Goal: Task Accomplishment & Management: Complete application form

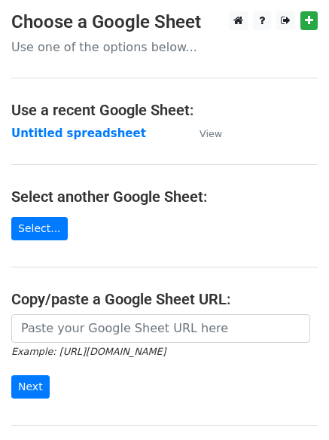
click at [94, 136] on strong "Untitled spreadsheet" at bounding box center [78, 134] width 135 height 14
click at [118, 132] on strong "Untitled spreadsheet" at bounding box center [78, 134] width 135 height 14
click at [78, 139] on strong "Untitled spreadsheet" at bounding box center [78, 134] width 135 height 14
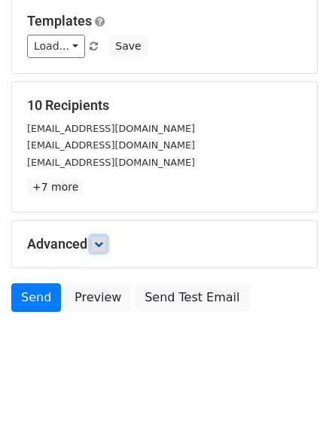
click at [99, 236] on link at bounding box center [98, 244] width 17 height 17
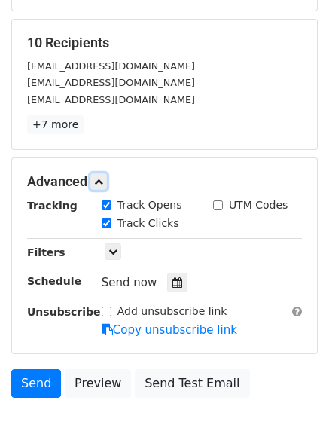
scroll to position [276, 0]
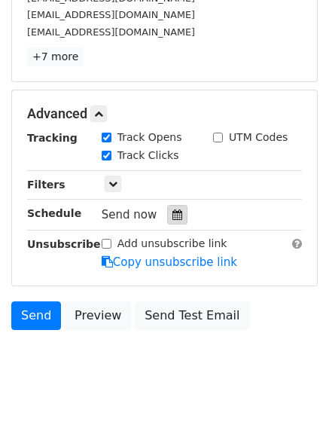
click at [170, 223] on div at bounding box center [177, 215] width 20 height 20
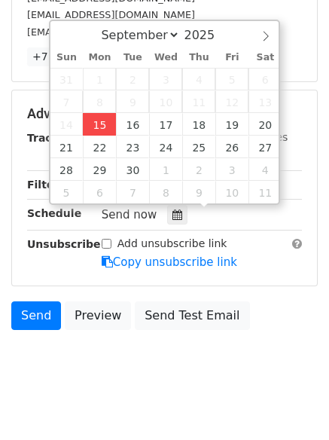
type input "2025-09-15 13:13"
type input "01"
type input "13"
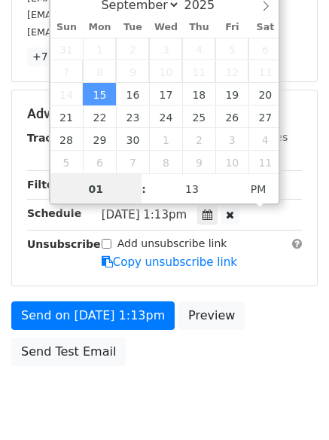
scroll to position [1, 0]
type input "4"
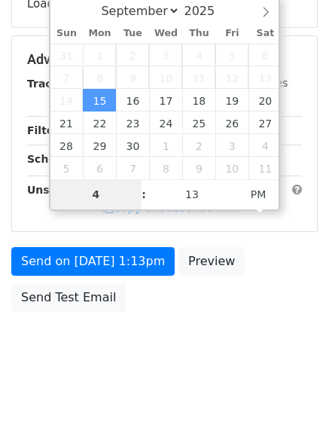
scroll to position [269, 0]
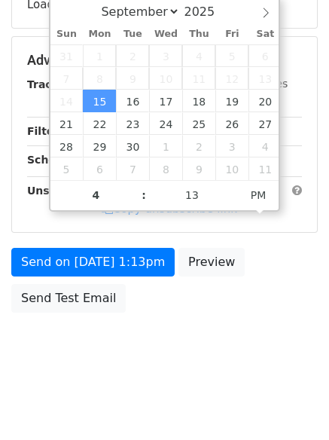
type input "2025-09-15 16:13"
click at [115, 375] on body "New Campaign Daily emails left: 50 Google Sheet: Untitled spreadsheet Variables…" at bounding box center [164, 61] width 329 height 639
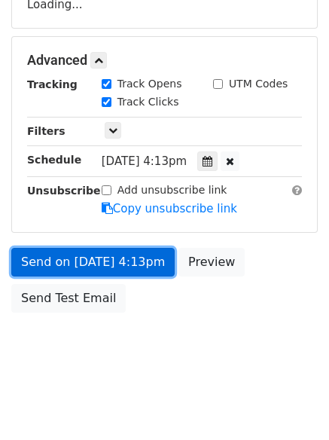
click at [135, 274] on link "Send on Sep 15 at 4:13pm" at bounding box center [93, 262] width 164 height 29
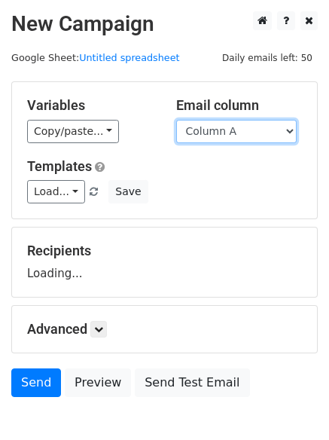
drag, startPoint x: 0, startPoint y: 0, endPoint x: 210, endPoint y: 136, distance: 249.7
click at [210, 136] on select "Column A Column B Column C Column D Column E" at bounding box center [236, 131] width 121 height 23
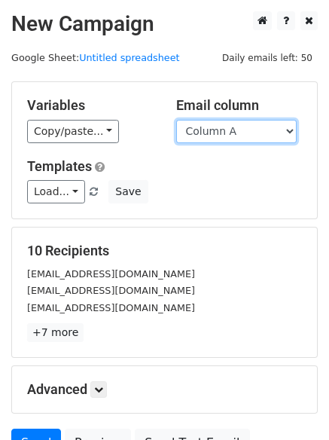
click at [244, 127] on select "Column A Column B Column C Column D Column E" at bounding box center [236, 131] width 121 height 23
select select "Column B"
click at [176, 120] on select "Column A Column B Column C Column D Column E" at bounding box center [236, 131] width 121 height 23
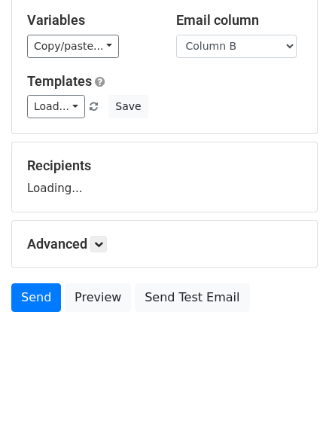
click at [84, 261] on div "Advanced Tracking Track Opens UTM Codes Track Clicks Filters Only include sprea…" at bounding box center [164, 244] width 305 height 47
click at [105, 250] on link at bounding box center [98, 244] width 17 height 17
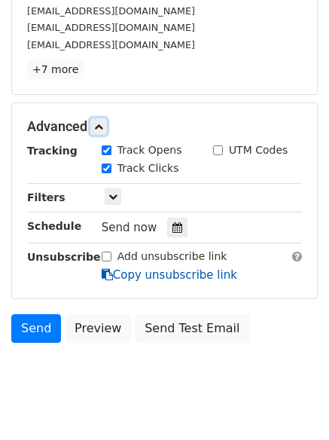
scroll to position [264, 0]
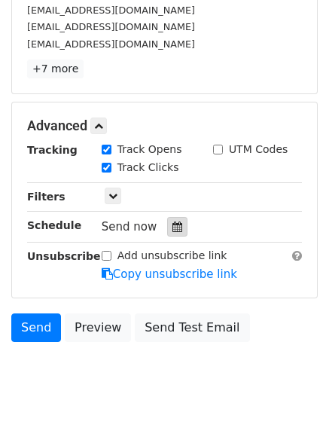
click at [176, 220] on div at bounding box center [177, 227] width 20 height 20
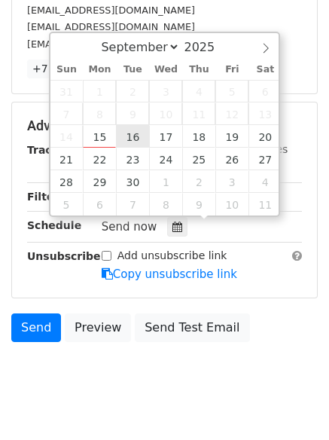
type input "2025-09-16 12:00"
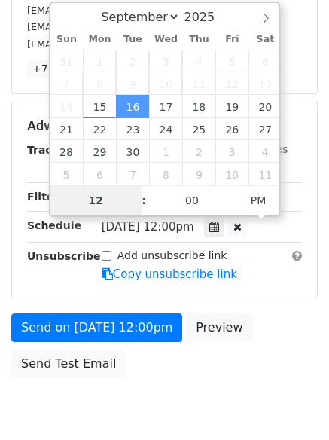
type input "5"
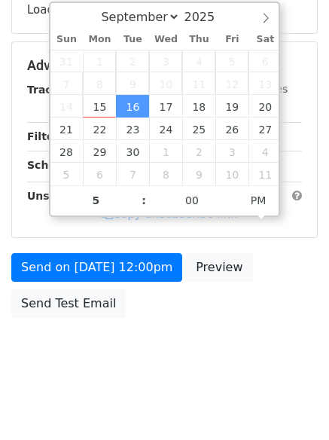
type input "2025-09-16 17:00"
click at [142, 322] on div "Send on Sep 16 at 12:00pm Preview Send Test Email" at bounding box center [164, 289] width 329 height 72
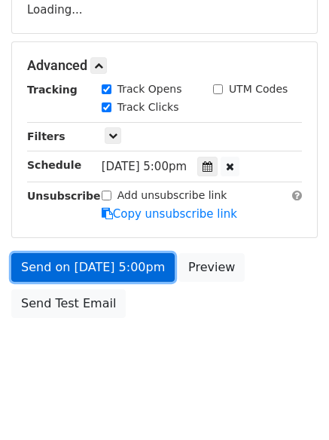
click at [136, 259] on link "Send on Sep 16 at 5:00pm" at bounding box center [93, 267] width 164 height 29
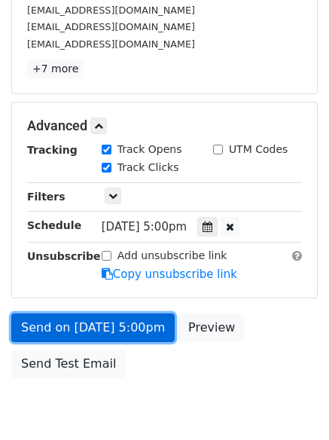
click at [117, 334] on link "Send on Sep 16 at 5:00pm" at bounding box center [93, 328] width 164 height 29
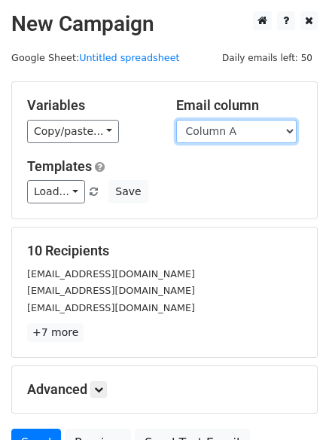
click at [245, 133] on select "Column A Column B Column C Column D Column E" at bounding box center [236, 131] width 121 height 23
click at [176, 120] on select "Column A Column B Column C Column D Column E" at bounding box center [236, 131] width 121 height 23
click at [231, 139] on select "Column A Column B Column C Column D Column E" at bounding box center [236, 131] width 121 height 23
select select "Column C"
click at [176, 120] on select "Column A Column B Column C Column D Column E" at bounding box center [236, 131] width 121 height 23
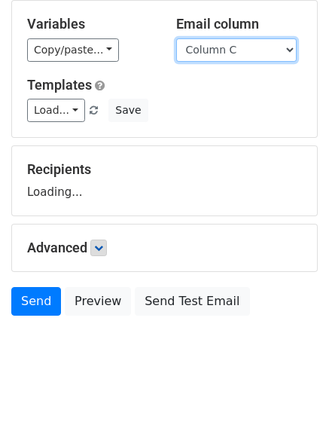
scroll to position [85, 0]
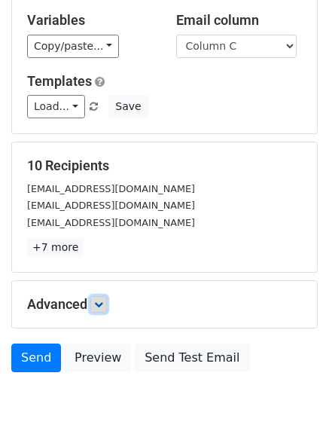
click at [107, 300] on link at bounding box center [98, 304] width 17 height 17
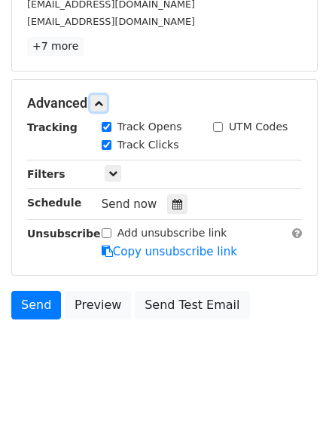
scroll to position [293, 0]
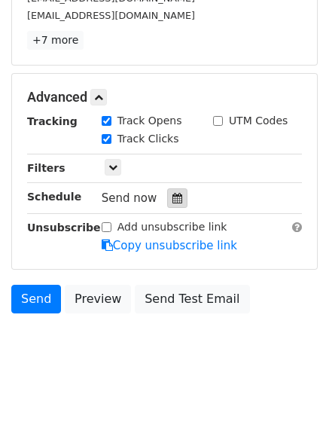
click at [176, 208] on div at bounding box center [177, 198] width 20 height 20
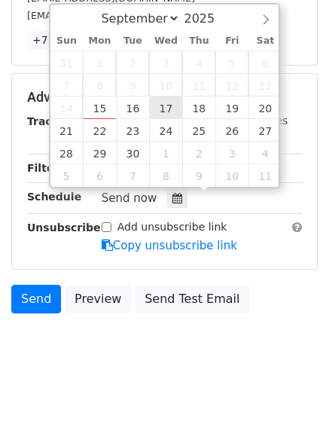
type input "2025-09-17 12:00"
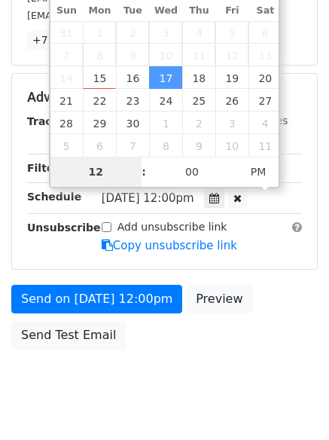
type input "6"
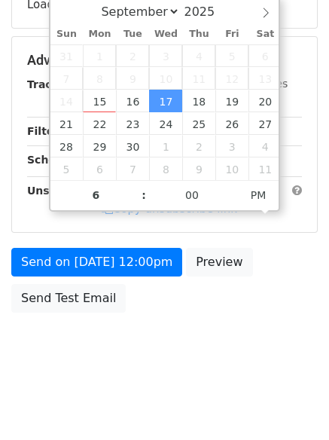
type input "2025-09-17 18:00"
click at [195, 310] on div "Send on Sep 17 at 12:00pm Preview Send Test Email" at bounding box center [164, 284] width 329 height 72
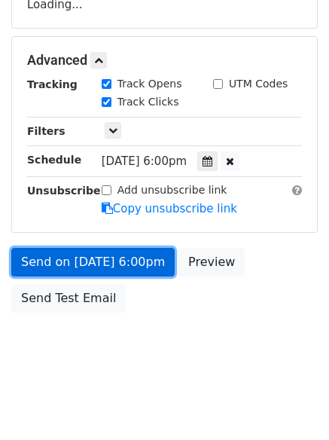
click at [134, 253] on link "Send on Sep 17 at 6:00pm" at bounding box center [93, 262] width 164 height 29
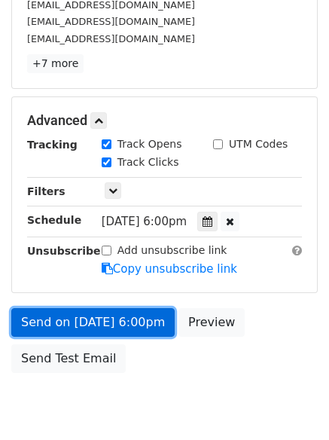
click at [130, 324] on link "Send on Sep 17 at 6:00pm" at bounding box center [93, 322] width 164 height 29
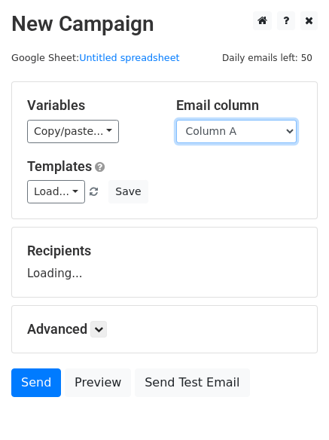
click at [241, 138] on select "Column A Column B Column C Column D Column E" at bounding box center [236, 131] width 121 height 23
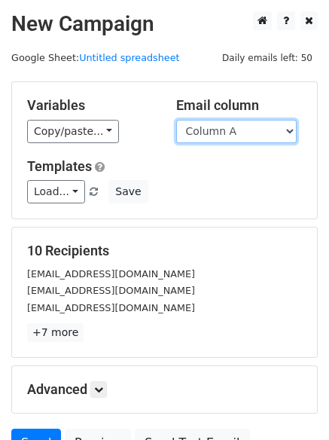
click at [245, 141] on select "Column A Column B Column C Column D Column E" at bounding box center [236, 131] width 121 height 23
select select "Column D"
click at [176, 120] on select "Column A Column B Column C Column D Column E" at bounding box center [236, 131] width 121 height 23
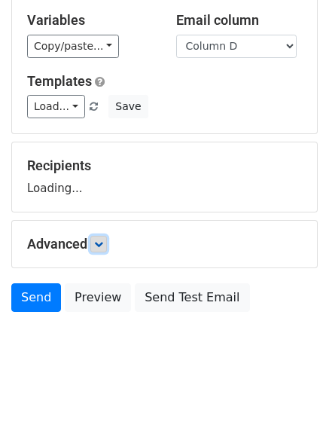
click at [99, 250] on link at bounding box center [98, 244] width 17 height 17
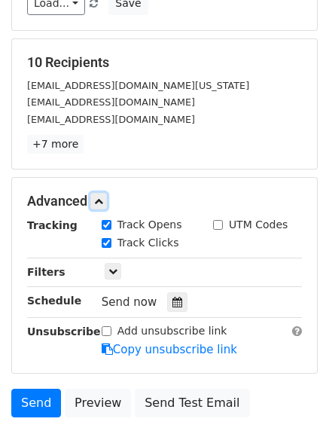
scroll to position [192, 0]
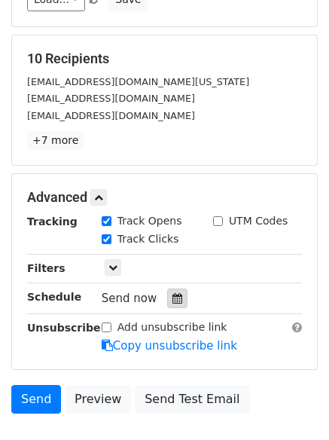
click at [167, 292] on div at bounding box center [177, 299] width 20 height 20
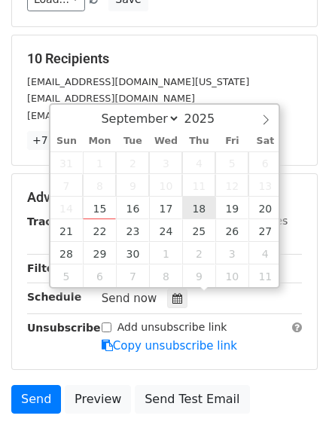
type input "2025-09-18 12:00"
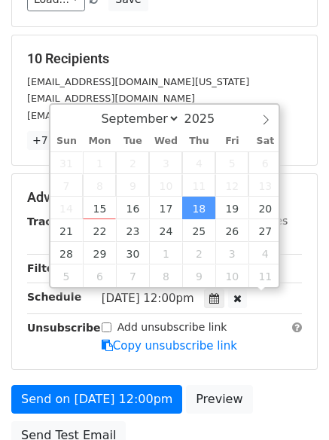
scroll to position [1, 0]
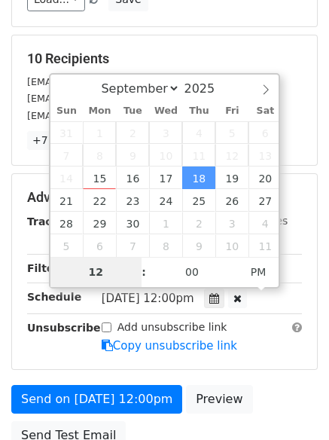
type input "7"
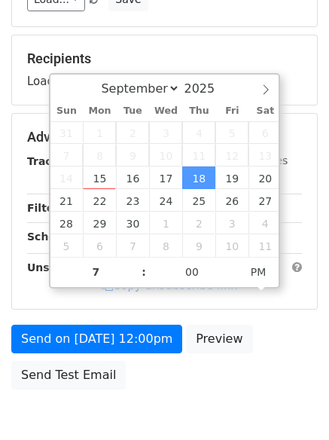
type input "2025-09-18 19:00"
click at [146, 394] on div "Send on Sep 18 at 12:00pm Preview Send Test Email" at bounding box center [164, 361] width 329 height 72
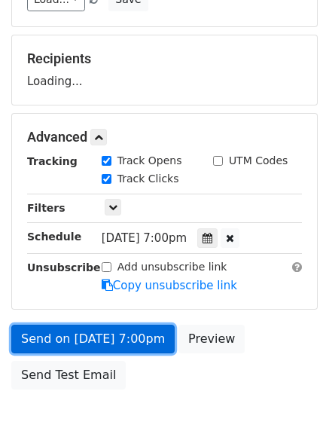
click at [146, 338] on link "Send on Sep 18 at 7:00pm" at bounding box center [93, 339] width 164 height 29
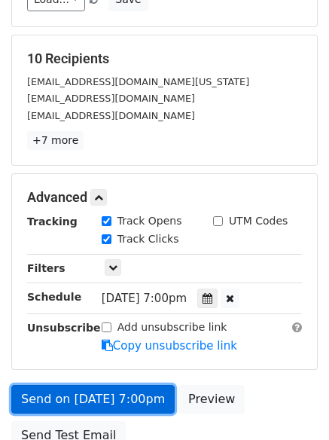
click at [137, 390] on link "Send on Sep 18 at 7:00pm" at bounding box center [93, 399] width 164 height 29
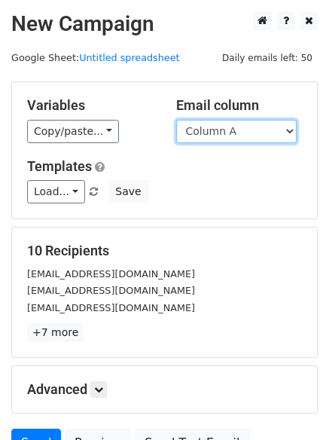
drag, startPoint x: 260, startPoint y: 129, endPoint x: 259, endPoint y: 140, distance: 11.4
click at [260, 129] on select "Column A Column B Column C Column D Column E" at bounding box center [236, 131] width 121 height 23
select select "Column E"
click at [176, 120] on select "Column A Column B Column C Column D Column E" at bounding box center [236, 131] width 121 height 23
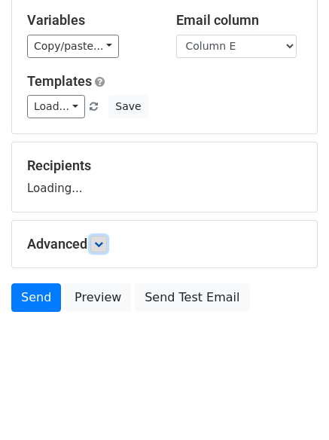
click at [103, 247] on icon at bounding box center [98, 244] width 9 height 9
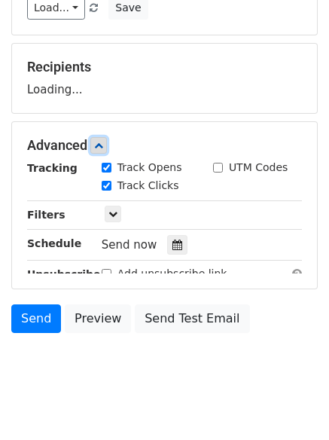
scroll to position [185, 0]
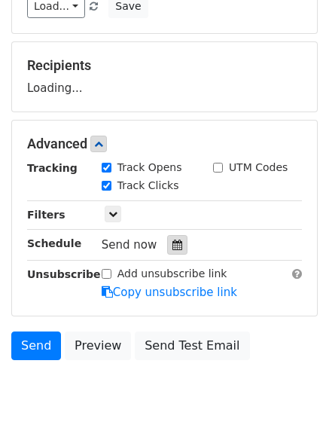
click at [173, 245] on icon at bounding box center [178, 245] width 10 height 11
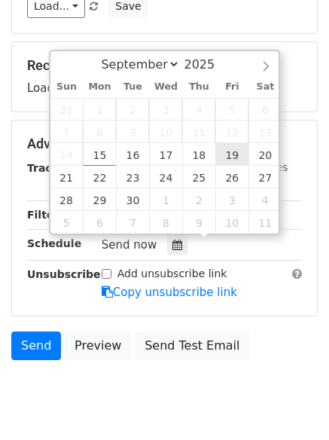
type input "[DATE] 12:00"
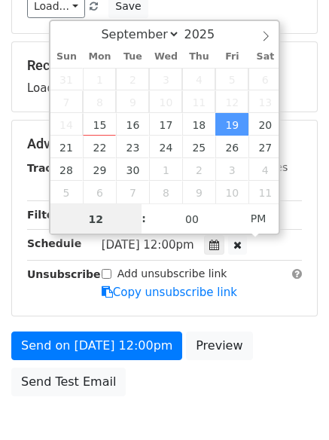
scroll to position [1, 0]
type input "9"
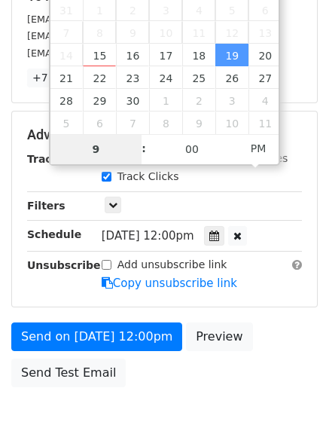
scroll to position [329, 0]
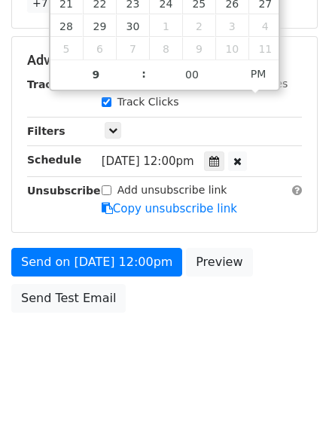
type input "[DATE] 21:00"
click at [170, 375] on body "New Campaign Daily emails left: 50 Google Sheet: Untitled spreadsheet Variables…" at bounding box center [164, 31] width 329 height 699
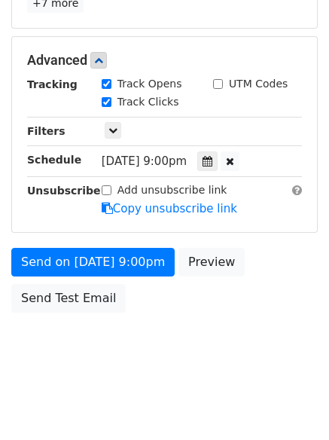
click at [117, 277] on div "Send on [DATE] 9:00pm Preview Send Test Email" at bounding box center [164, 284] width 329 height 72
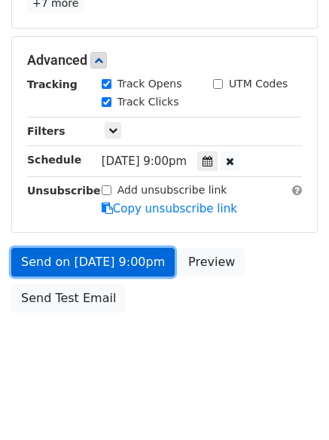
click at [134, 272] on link "Send on [DATE] 9:00pm" at bounding box center [93, 262] width 164 height 29
